Goal: Information Seeking & Learning: Compare options

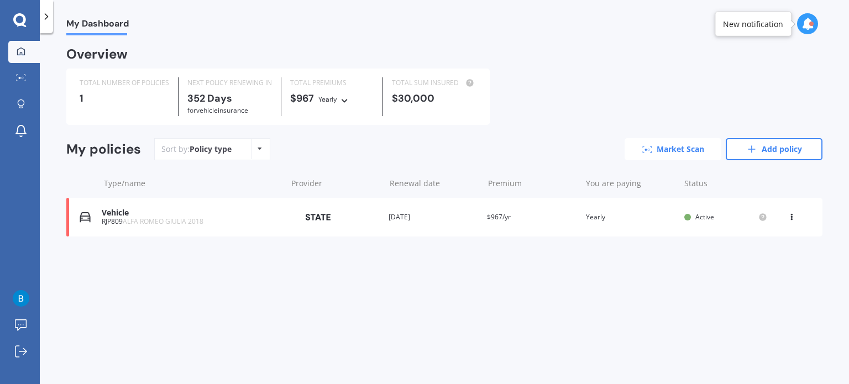
click at [664, 152] on link "Market Scan" at bounding box center [673, 149] width 97 height 22
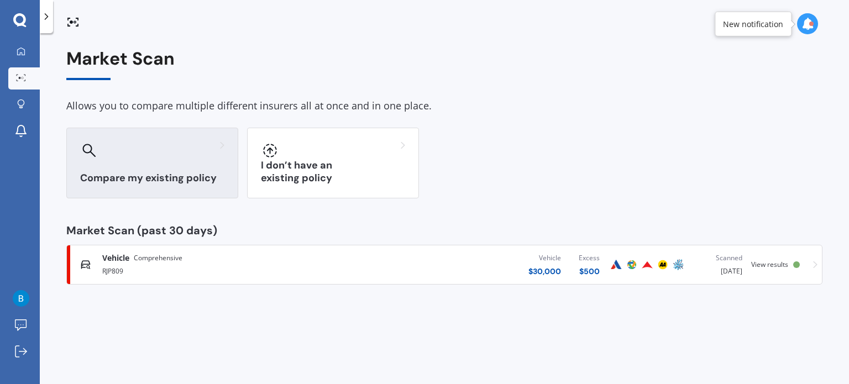
click at [173, 172] on h3 "Compare my existing policy" at bounding box center [152, 178] width 144 height 13
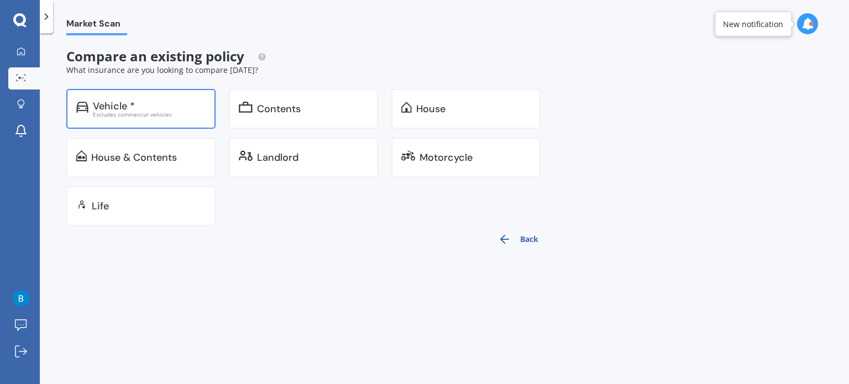
click at [126, 112] on div "Excludes commercial vehicles" at bounding box center [149, 115] width 113 height 6
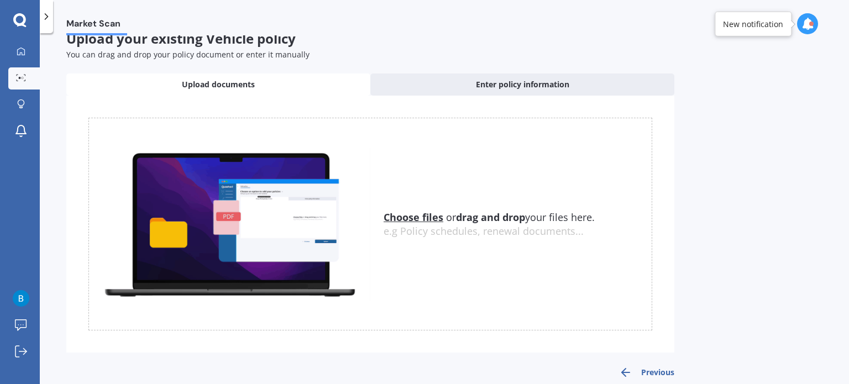
scroll to position [32, 0]
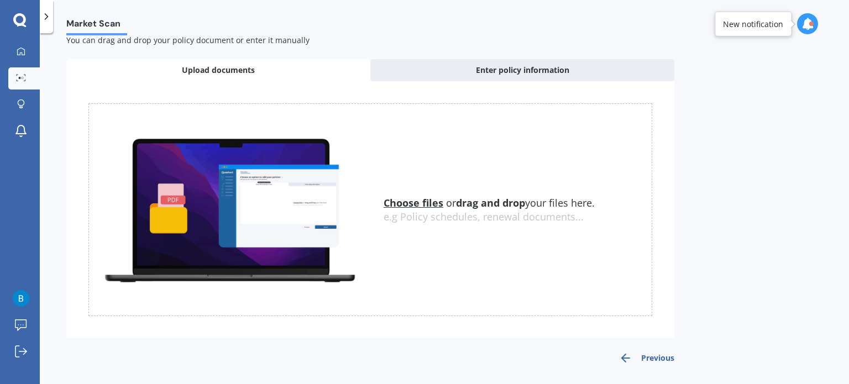
click at [651, 353] on button "Previous" at bounding box center [646, 358] width 55 height 13
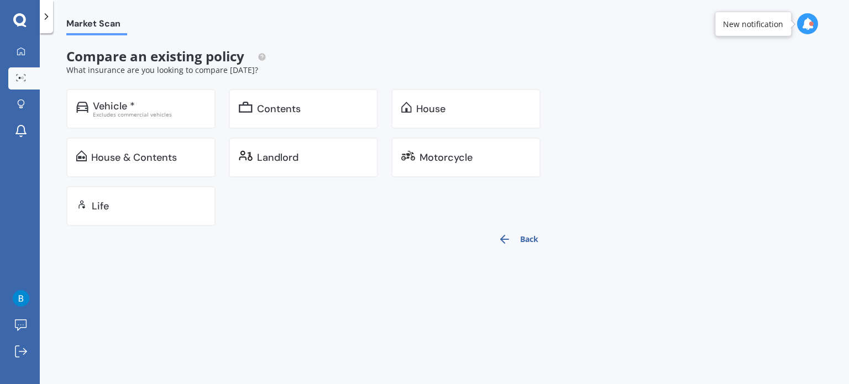
click at [651, 353] on div "Market Scan Compare an existing policy What insurance are you looking to compar…" at bounding box center [445, 210] width 810 height 351
click at [651, 354] on div "Market Scan Compare an existing policy What insurance are you looking to compar…" at bounding box center [445, 210] width 810 height 351
click at [424, 106] on div "House" at bounding box center [430, 108] width 29 height 11
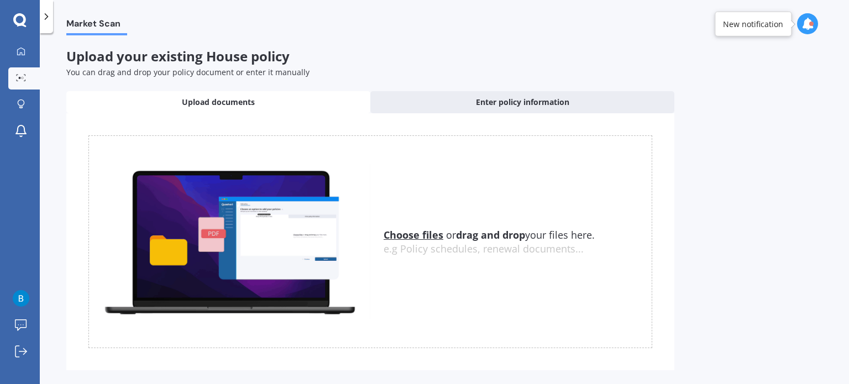
scroll to position [32, 0]
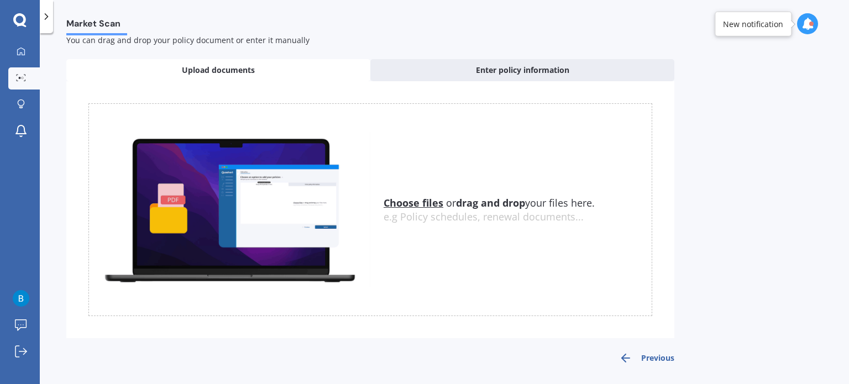
click at [655, 358] on button "Previous" at bounding box center [646, 358] width 55 height 13
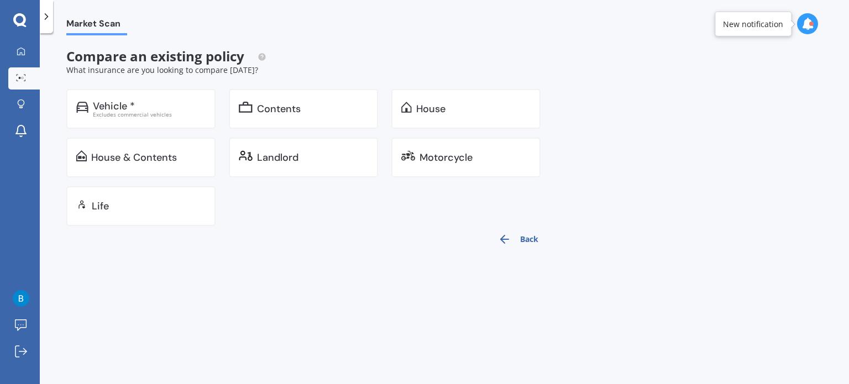
scroll to position [0, 0]
click at [23, 18] on icon at bounding box center [19, 19] width 13 height 13
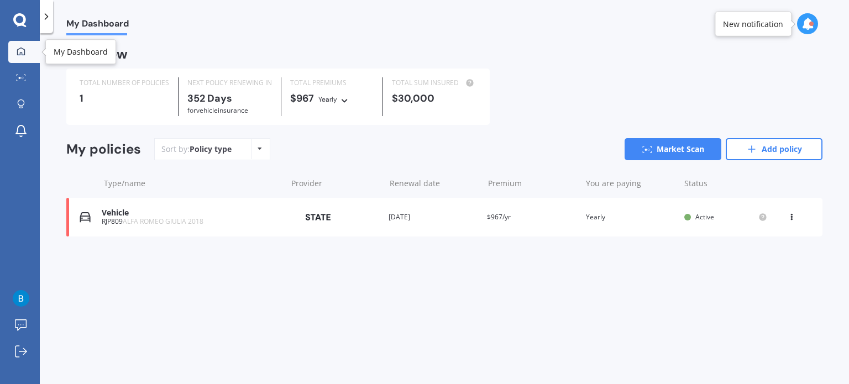
click at [19, 47] on icon at bounding box center [21, 51] width 9 height 9
click at [24, 101] on icon at bounding box center [21, 103] width 7 height 7
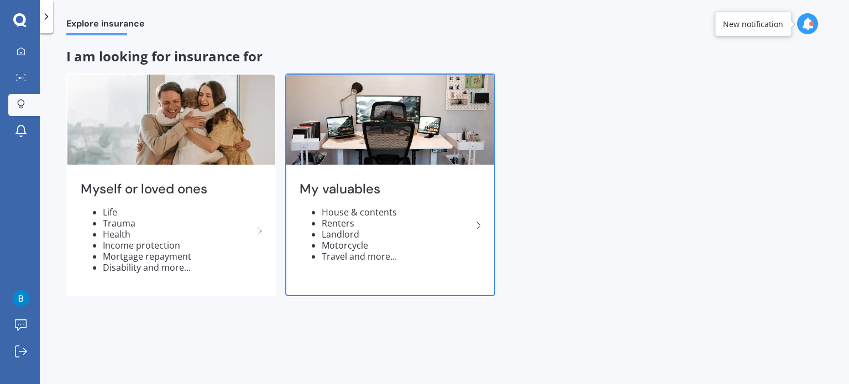
click at [480, 222] on icon at bounding box center [478, 225] width 13 height 13
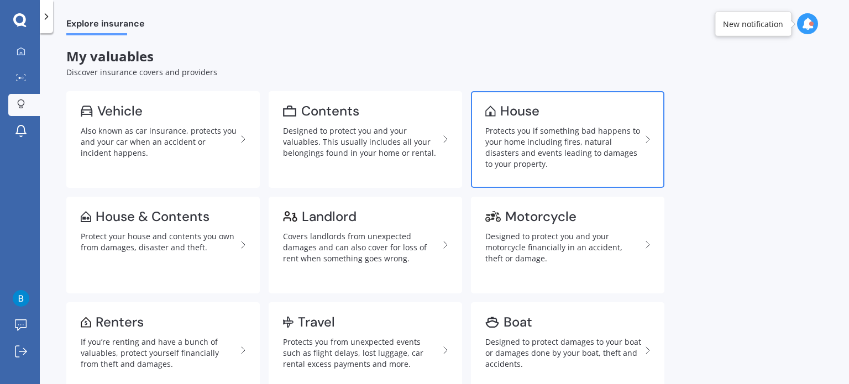
click at [506, 124] on link "House Protects you if something bad happens to your home including fires, natur…" at bounding box center [568, 139] width 194 height 97
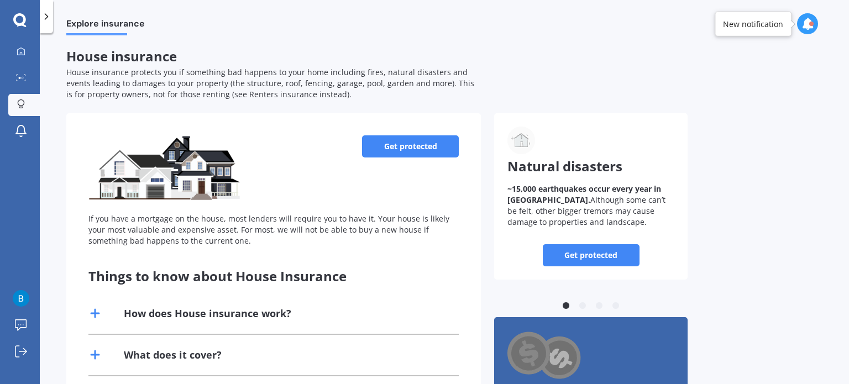
click at [763, 25] on div "New notification" at bounding box center [753, 23] width 60 height 11
click at [813, 23] on div at bounding box center [812, 24] width 4 height 4
click at [717, 75] on b "Market Scan" at bounding box center [697, 72] width 45 height 8
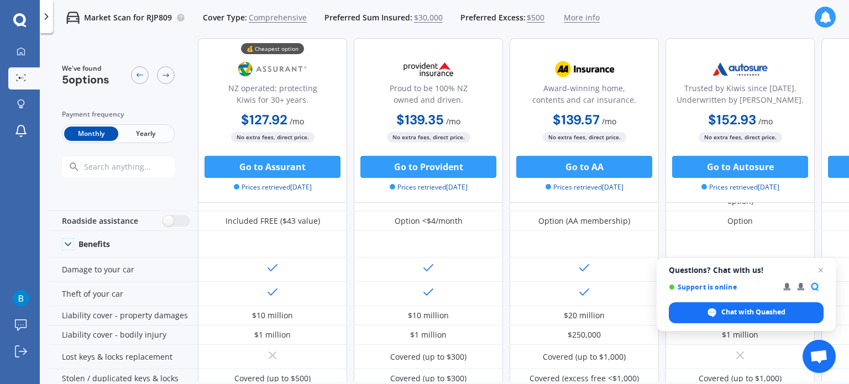
scroll to position [55, 0]
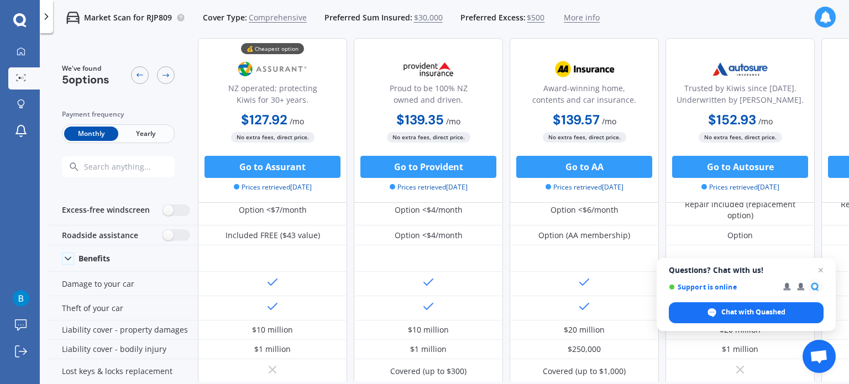
click at [144, 133] on span "Yearly" at bounding box center [145, 134] width 54 height 14
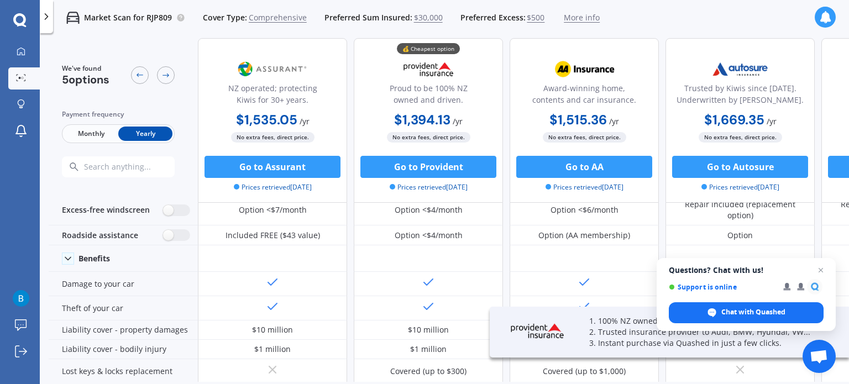
click at [20, 15] on icon at bounding box center [19, 19] width 13 height 13
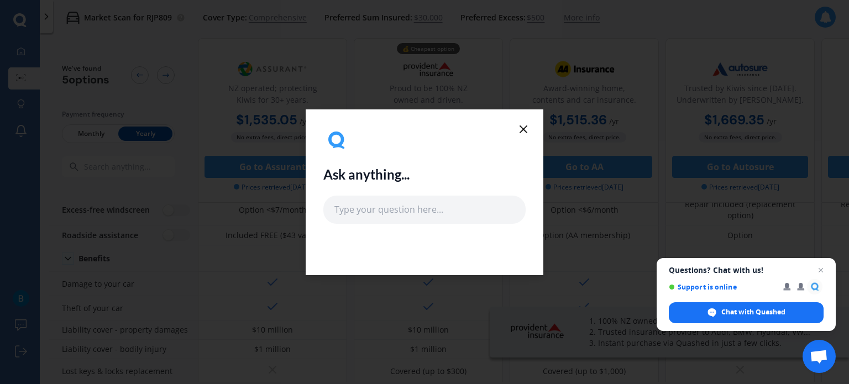
click at [519, 124] on icon at bounding box center [523, 129] width 13 height 13
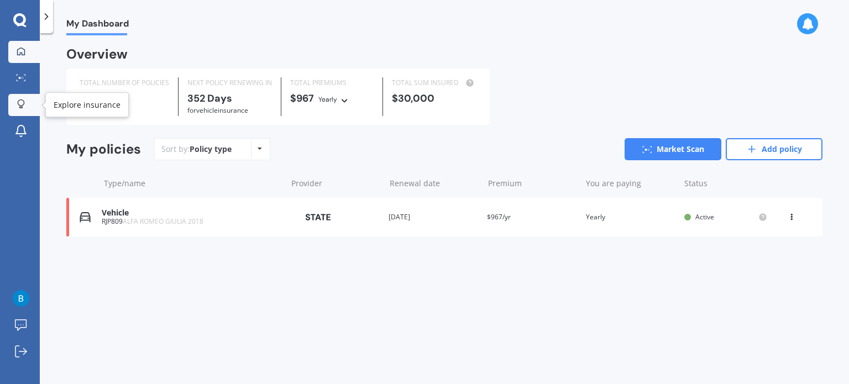
click at [24, 100] on icon at bounding box center [21, 104] width 8 height 9
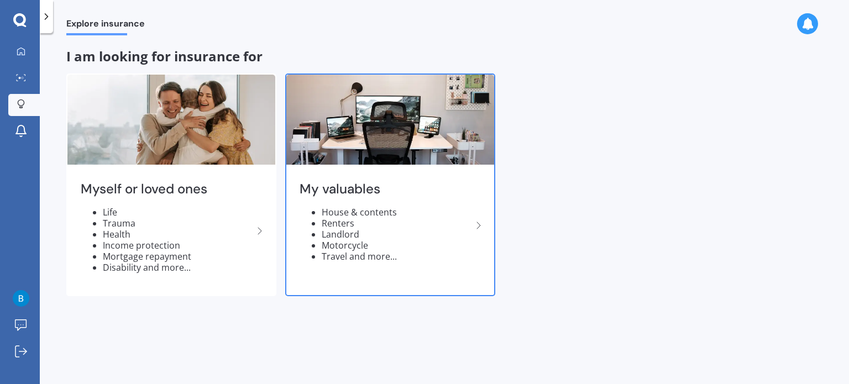
click at [478, 223] on polyline at bounding box center [478, 225] width 3 height 7
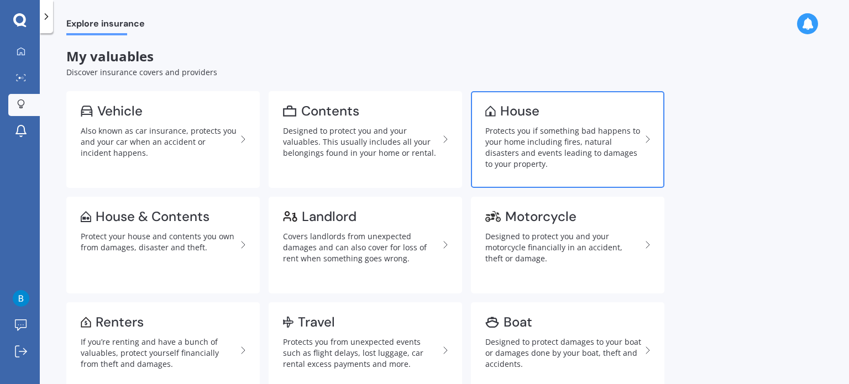
click at [515, 135] on div "Protects you if something bad happens to your home including fires, natural dis…" at bounding box center [564, 148] width 156 height 44
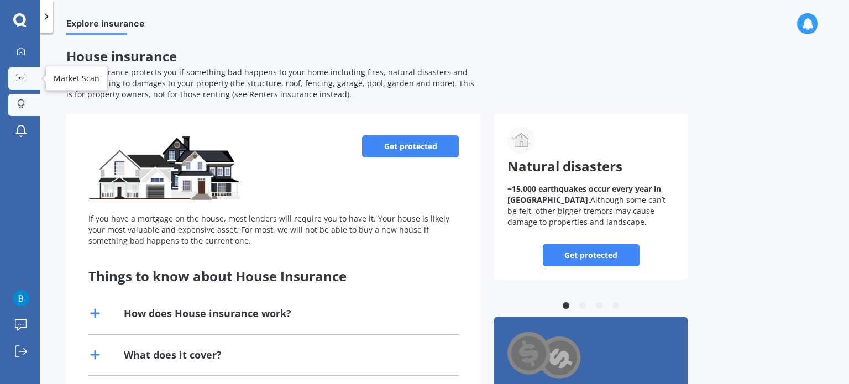
click at [19, 72] on link "Market Scan" at bounding box center [24, 78] width 32 height 22
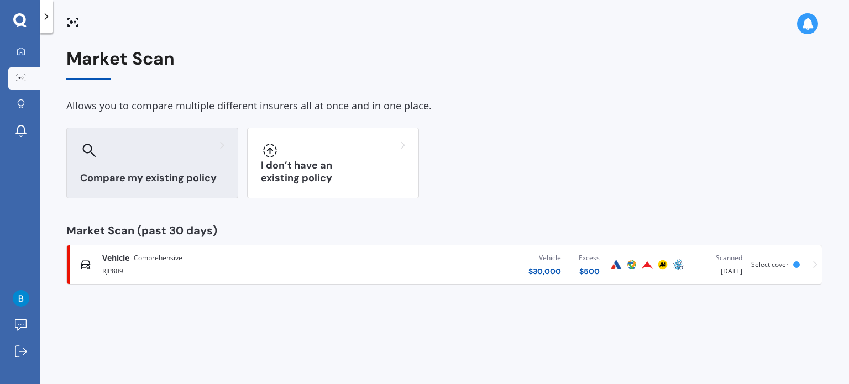
click at [177, 173] on h3 "Compare my existing policy" at bounding box center [152, 178] width 144 height 13
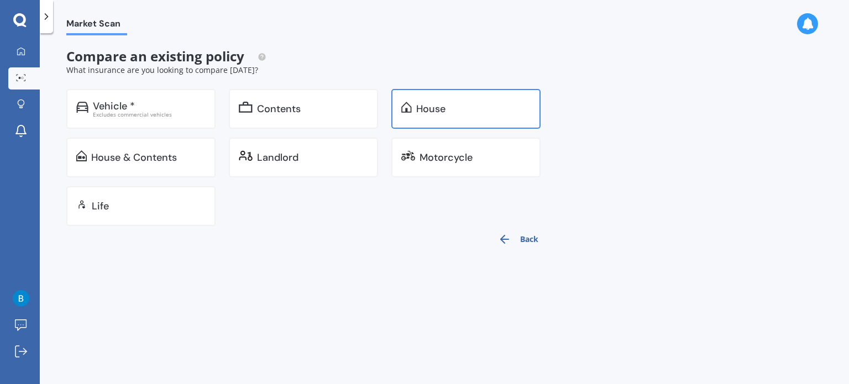
click at [458, 106] on div "House" at bounding box center [473, 108] width 114 height 11
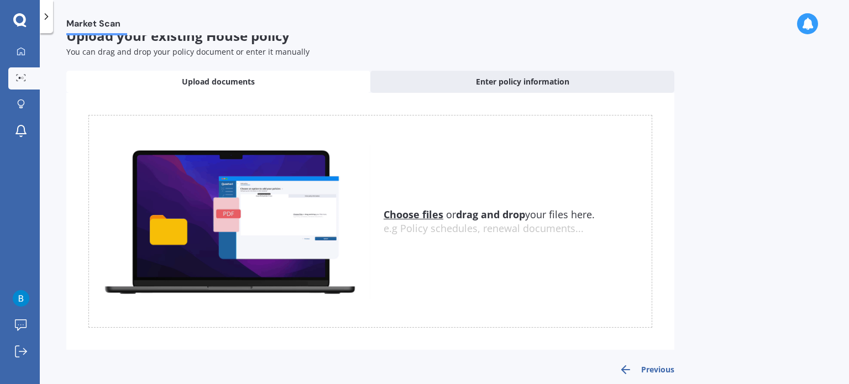
scroll to position [32, 0]
